Goal: Task Accomplishment & Management: Complete application form

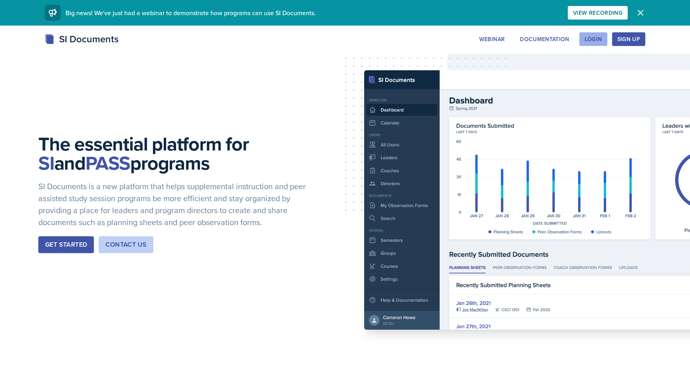
click at [581, 42] on button "Login" at bounding box center [594, 39] width 28 height 14
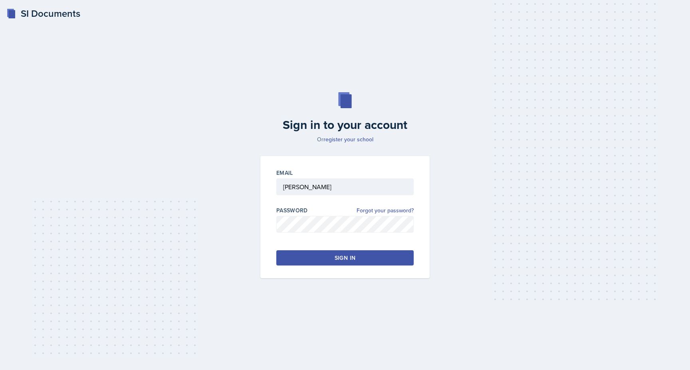
click at [327, 256] on button "Sign in" at bounding box center [344, 257] width 137 height 15
click at [339, 254] on div "Sign in" at bounding box center [345, 258] width 21 height 8
click at [343, 258] on div "Sign in" at bounding box center [345, 258] width 21 height 8
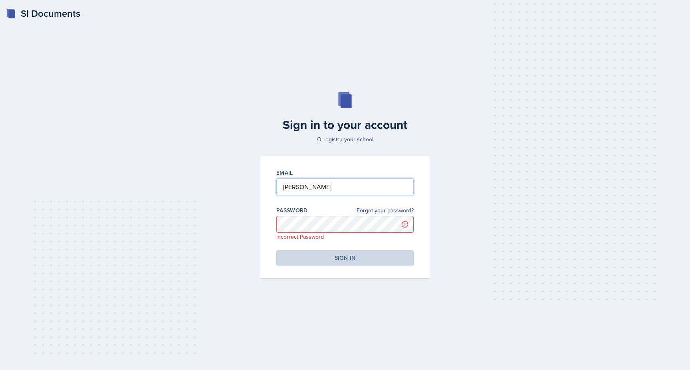
type input "[EMAIL_ADDRESS][DOMAIN_NAME]"
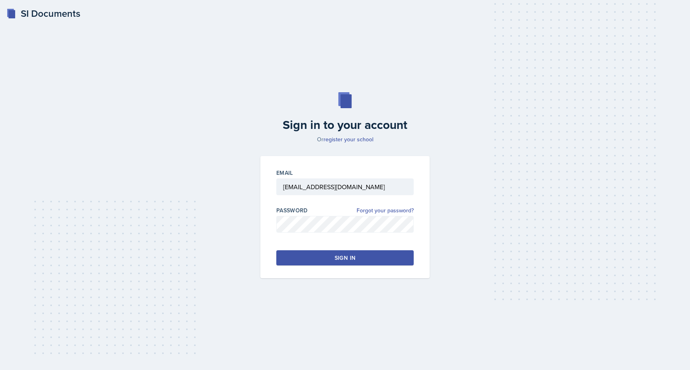
click at [261, 222] on div "Email [EMAIL_ADDRESS][DOMAIN_NAME] Password Forgot your password? Sign in" at bounding box center [344, 217] width 169 height 122
click at [291, 256] on button "Sign in" at bounding box center [344, 257] width 137 height 15
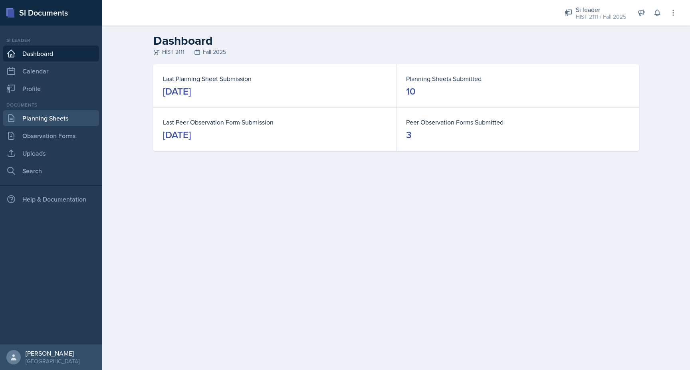
click at [29, 122] on link "Planning Sheets" at bounding box center [51, 118] width 96 height 16
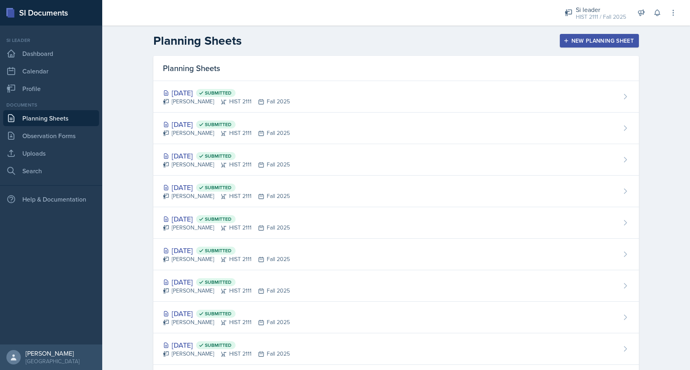
click at [599, 43] on div "New Planning Sheet" at bounding box center [599, 41] width 69 height 6
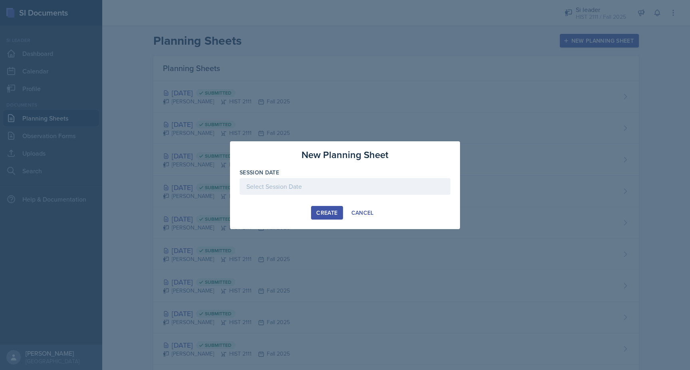
click at [323, 216] on button "Create" at bounding box center [327, 213] width 32 height 14
click at [312, 188] on div at bounding box center [345, 186] width 211 height 17
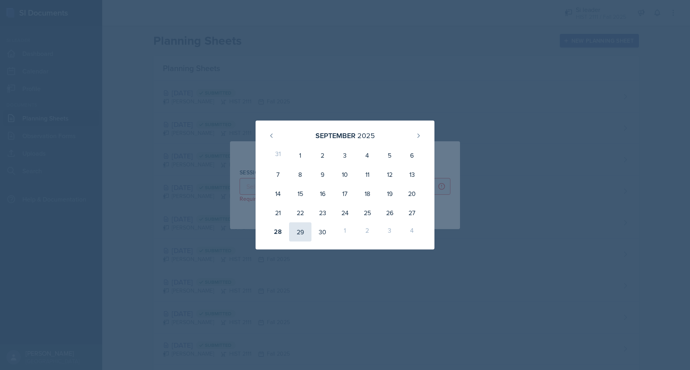
click at [298, 233] on div "29" at bounding box center [300, 231] width 22 height 19
type input "[DATE]"
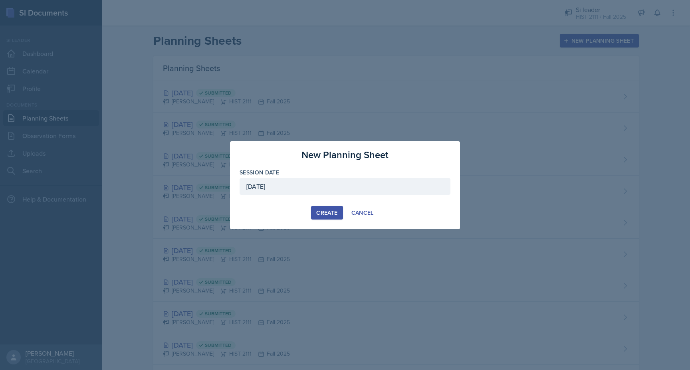
click at [321, 214] on div "Create" at bounding box center [326, 213] width 21 height 6
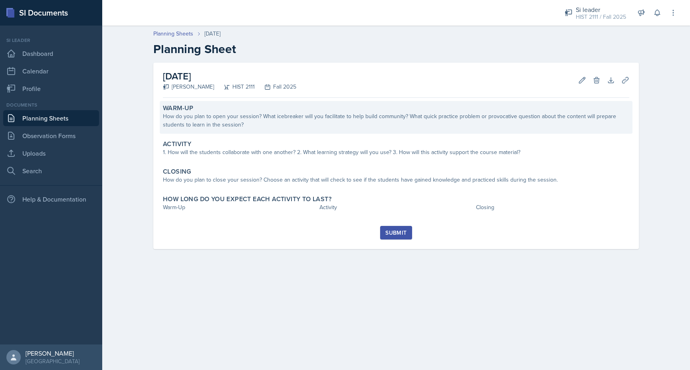
click at [226, 121] on div "How do you plan to open your session? What icebreaker will you facilitate to he…" at bounding box center [396, 120] width 467 height 17
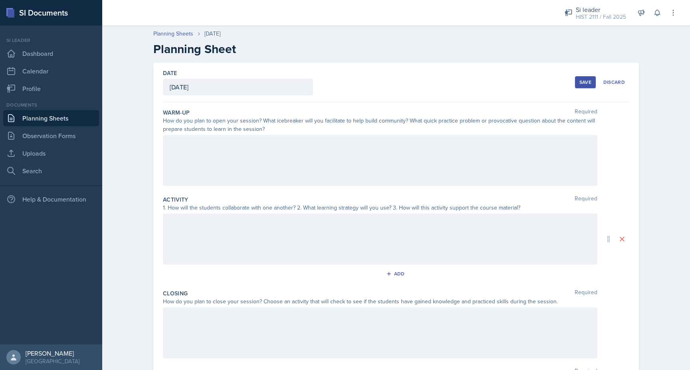
click at [197, 149] on div at bounding box center [380, 160] width 435 height 51
